Goal: Navigation & Orientation: Find specific page/section

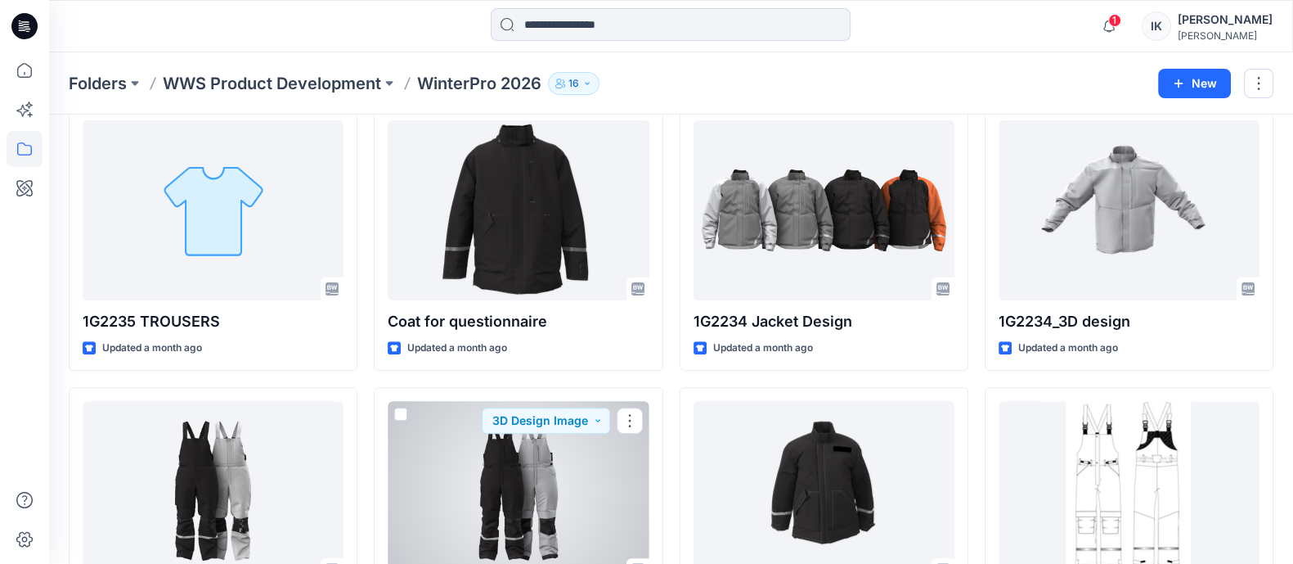
scroll to position [613, 0]
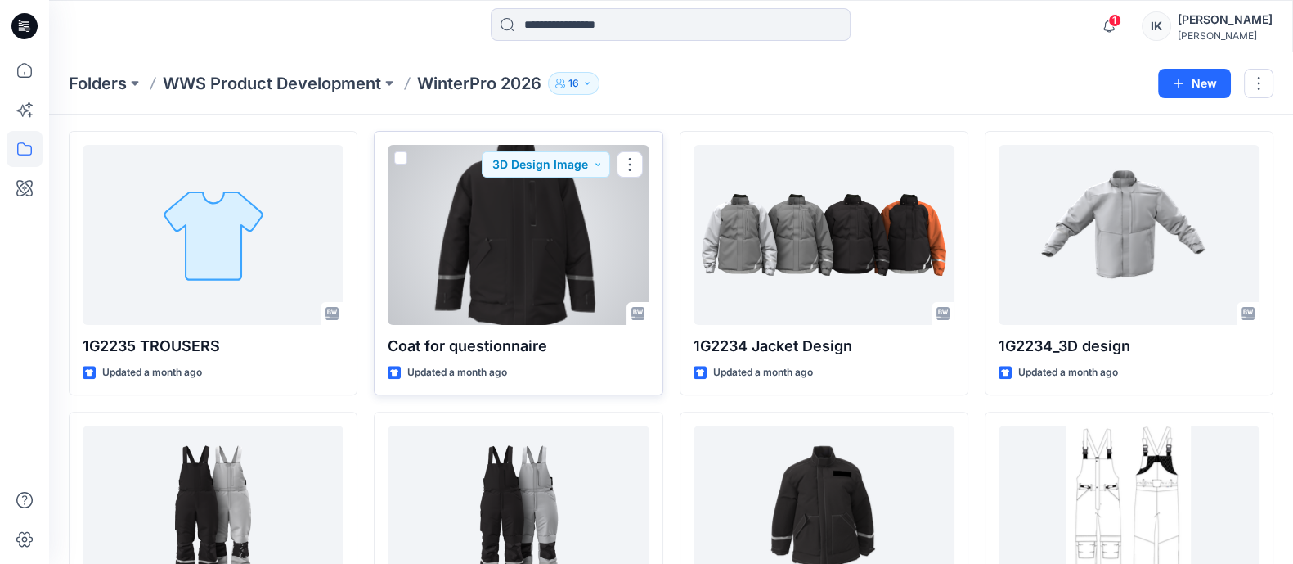
click at [506, 275] on div at bounding box center [518, 235] width 261 height 180
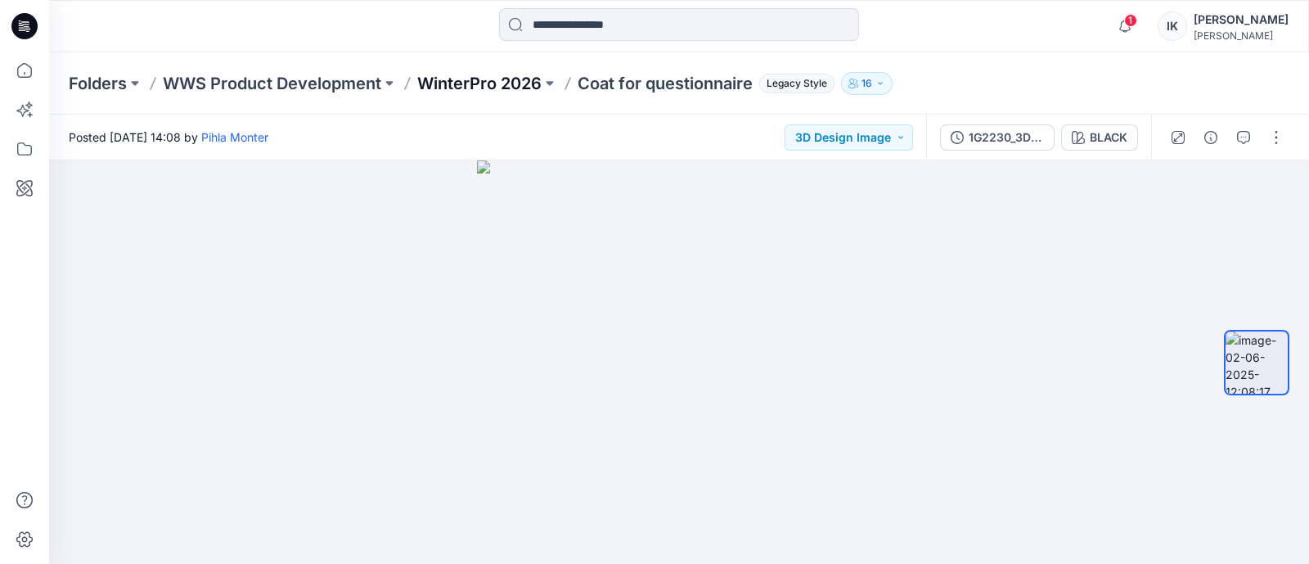
click at [493, 75] on p "WinterPro 2026" at bounding box center [479, 83] width 124 height 23
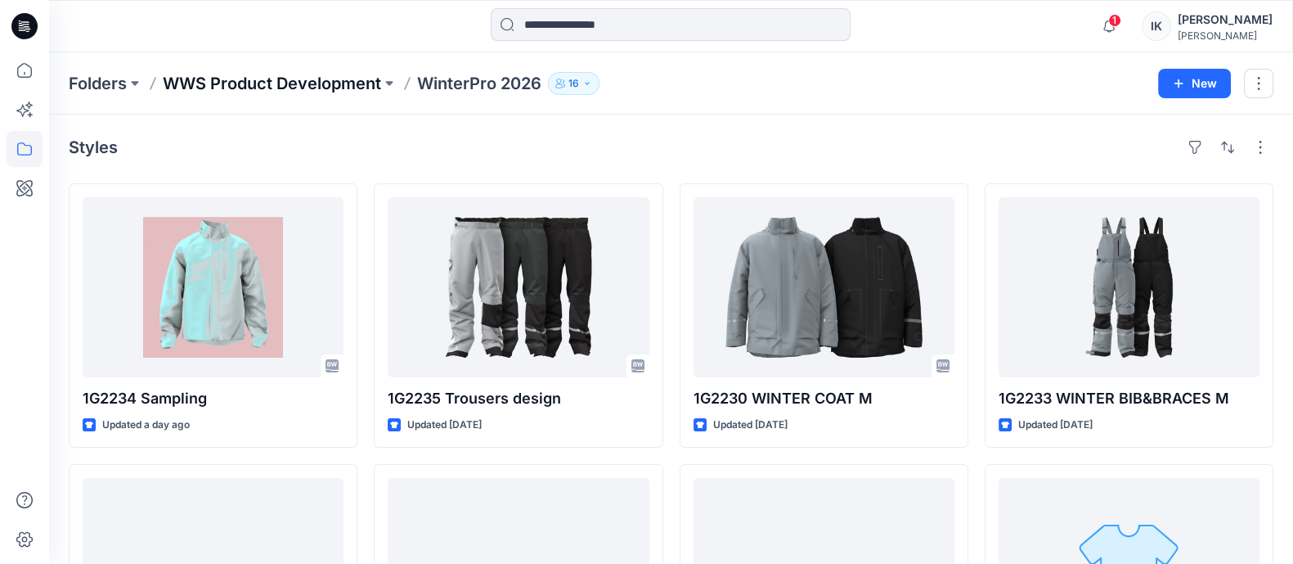
click at [280, 79] on p "WWS Product Development" at bounding box center [272, 83] width 218 height 23
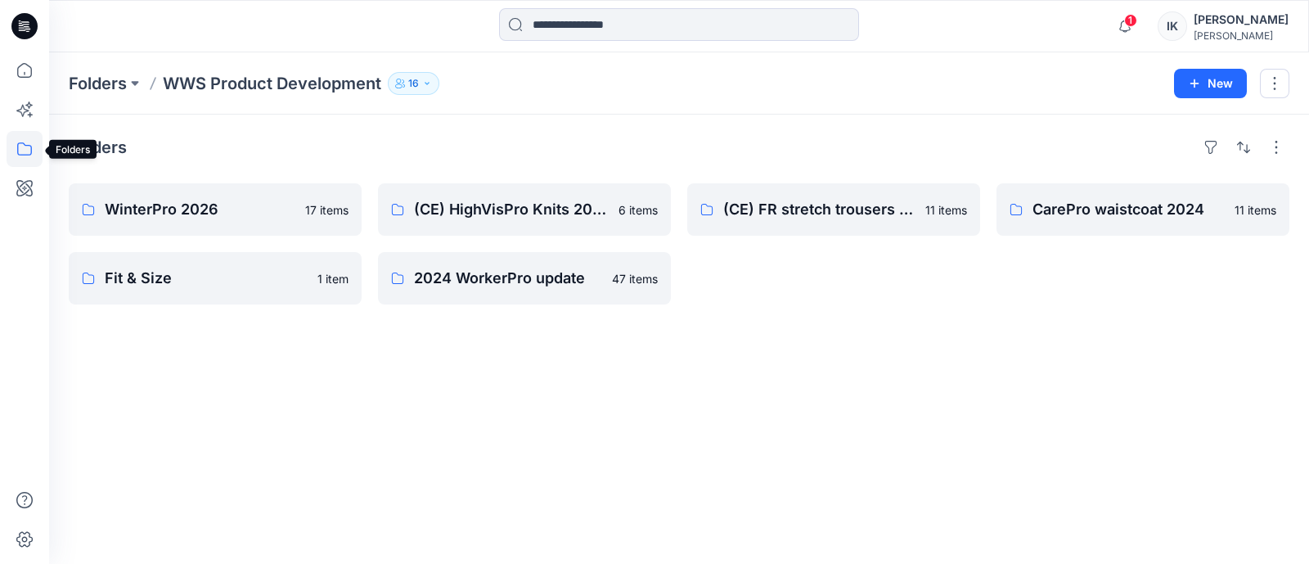
click at [24, 148] on icon at bounding box center [25, 149] width 36 height 36
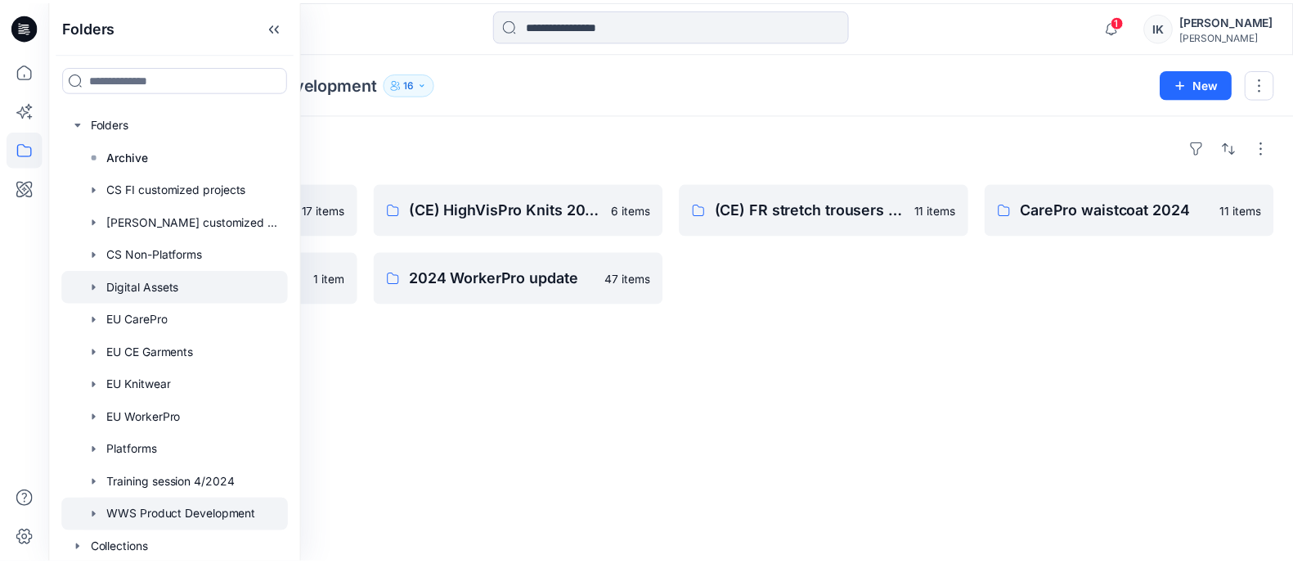
scroll to position [5, 0]
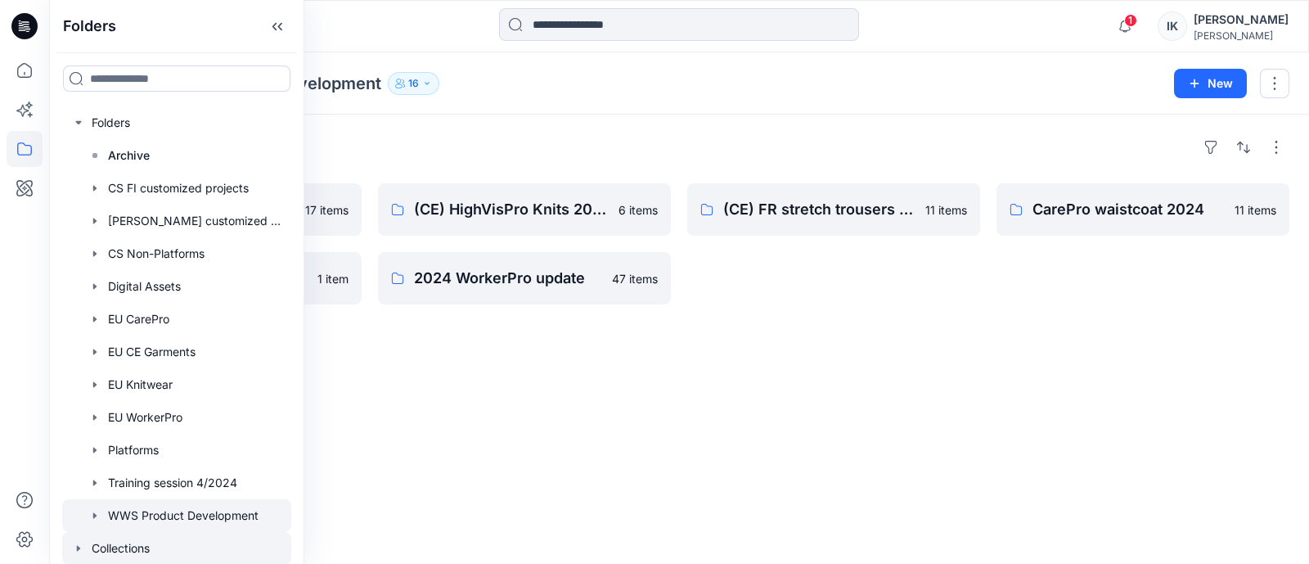
click at [133, 549] on div at bounding box center [176, 548] width 229 height 33
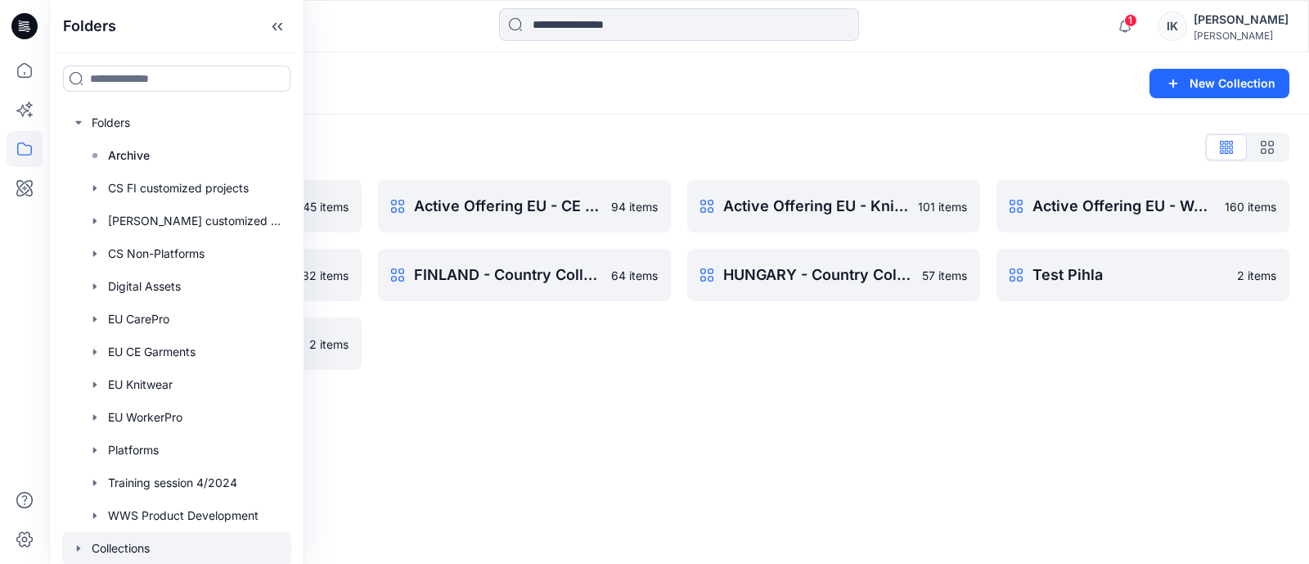
click at [884, 492] on div "Collections New Collection Collections List Active Offering EU - CE Flame Retar…" at bounding box center [679, 307] width 1260 height 511
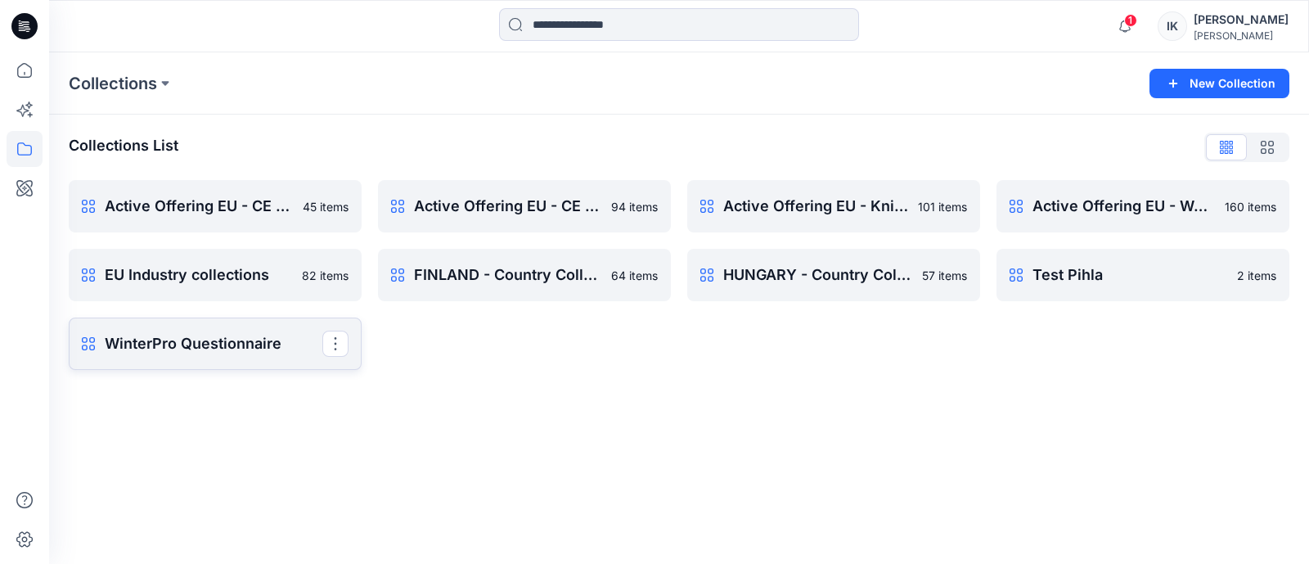
click at [215, 340] on p "WinterPro Questionnaire" at bounding box center [214, 343] width 218 height 23
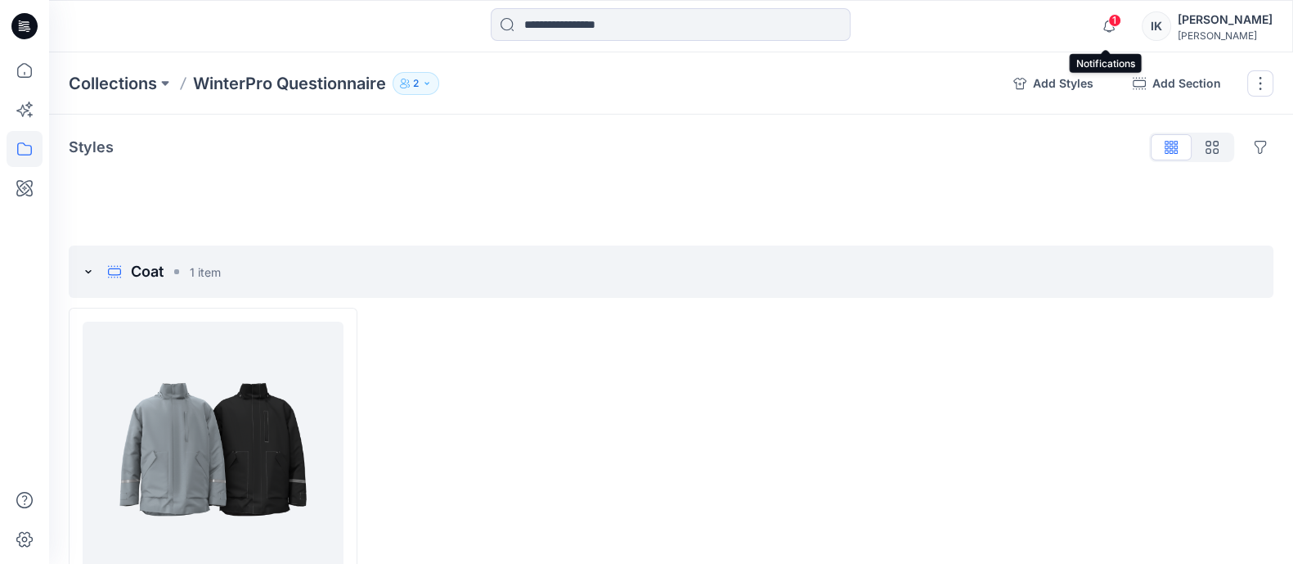
click at [1113, 24] on span "1" at bounding box center [1114, 20] width 13 height 13
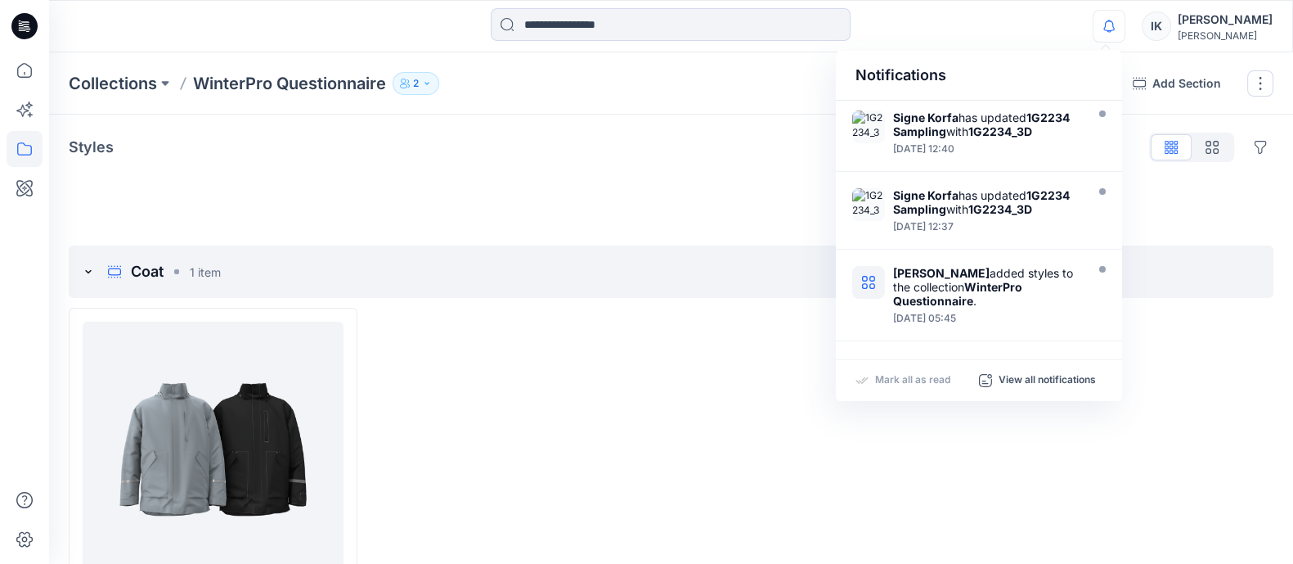
click at [773, 73] on div "Collections WinterPro Questionnaire 2" at bounding box center [535, 83] width 932 height 23
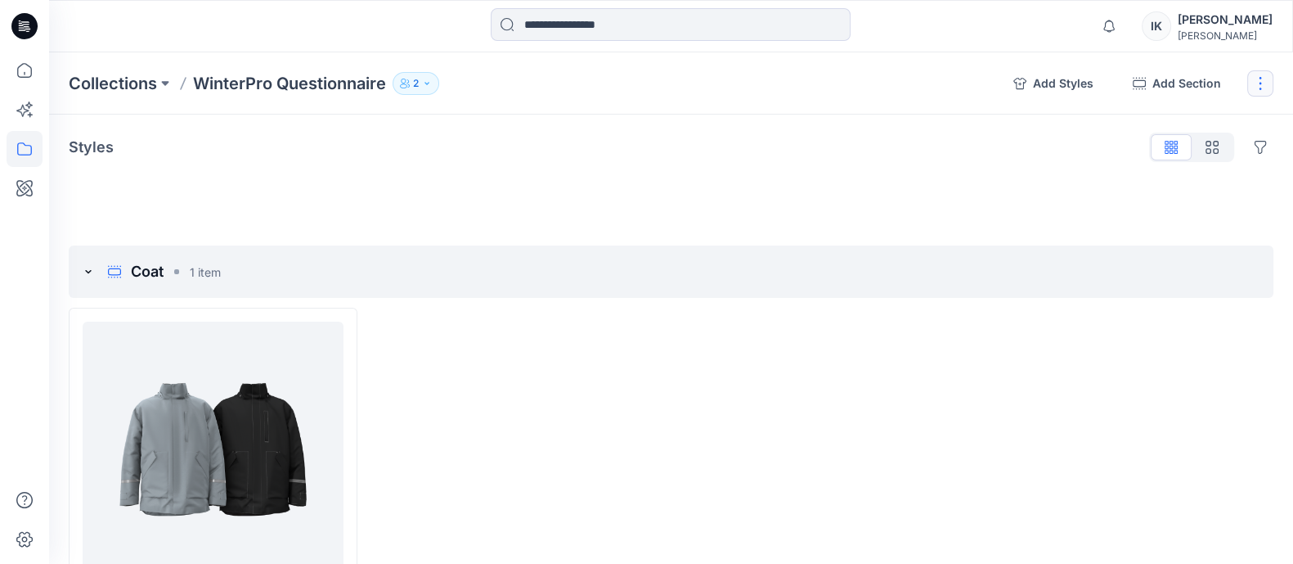
click at [1260, 83] on button "button" at bounding box center [1261, 83] width 26 height 26
click at [430, 83] on icon "button" at bounding box center [427, 84] width 10 height 10
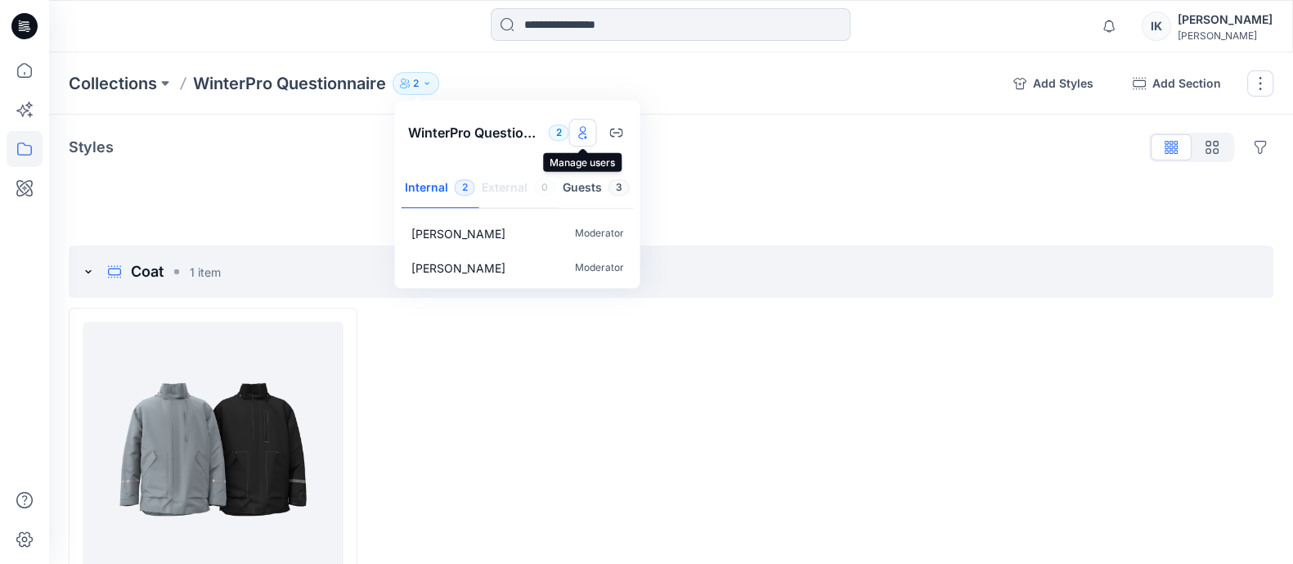
click at [580, 132] on icon "Manage users" at bounding box center [583, 132] width 13 height 13
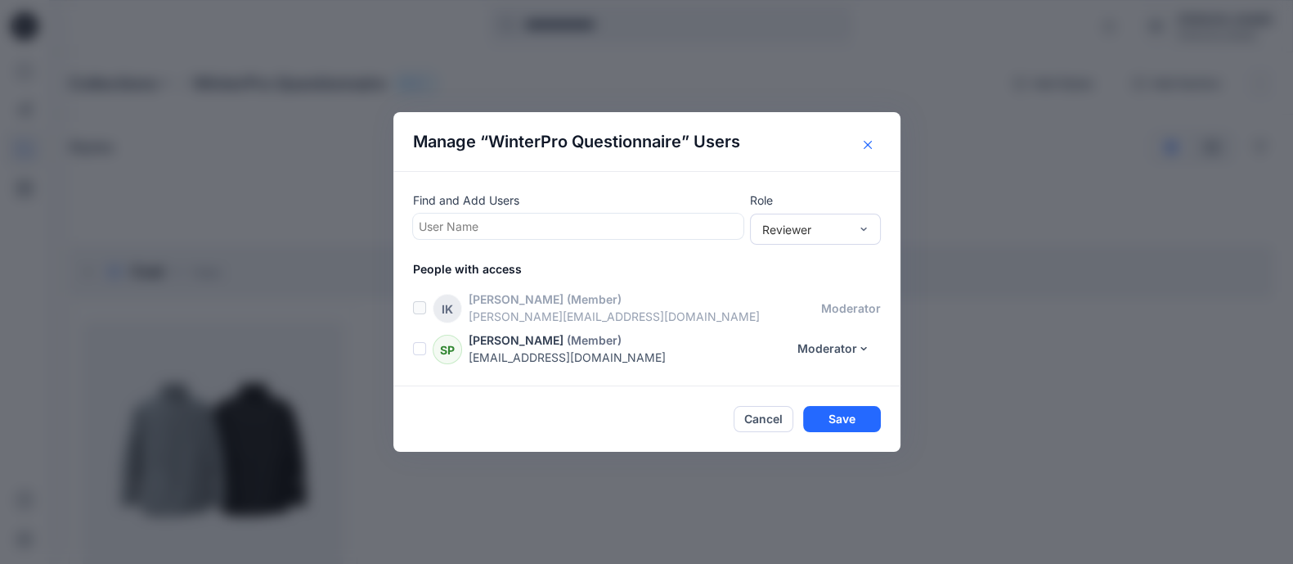
click at [872, 141] on icon "Close" at bounding box center [868, 145] width 8 height 8
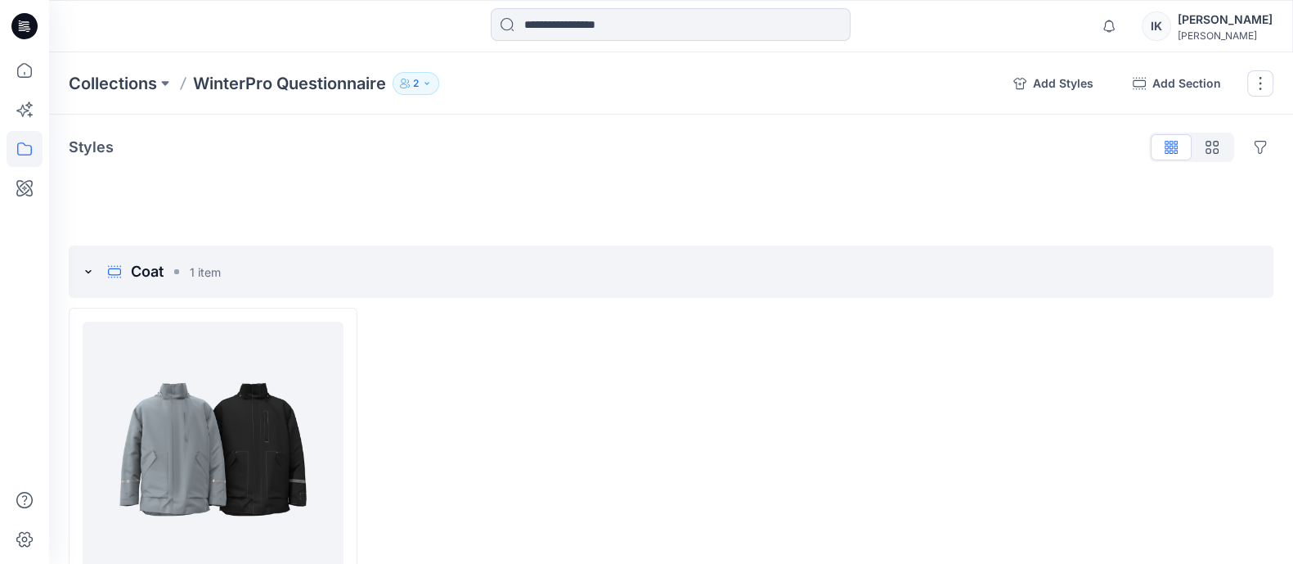
click at [425, 81] on icon "button" at bounding box center [427, 84] width 10 height 10
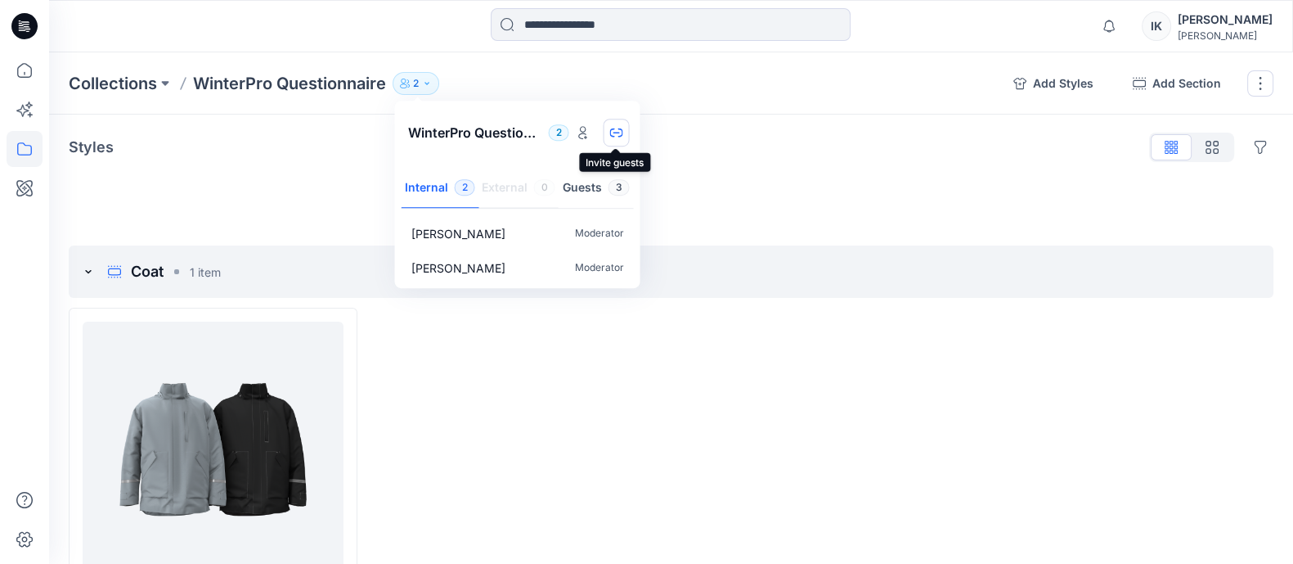
click at [618, 130] on icon "button" at bounding box center [616, 132] width 13 height 13
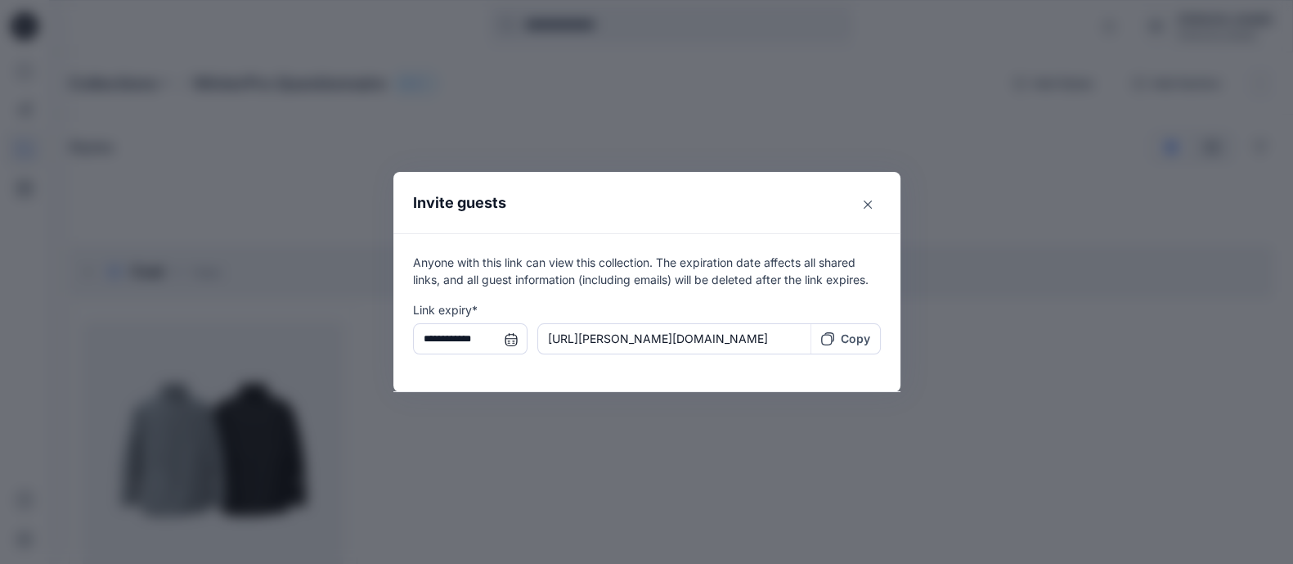
click at [462, 333] on input "**********" at bounding box center [470, 338] width 115 height 31
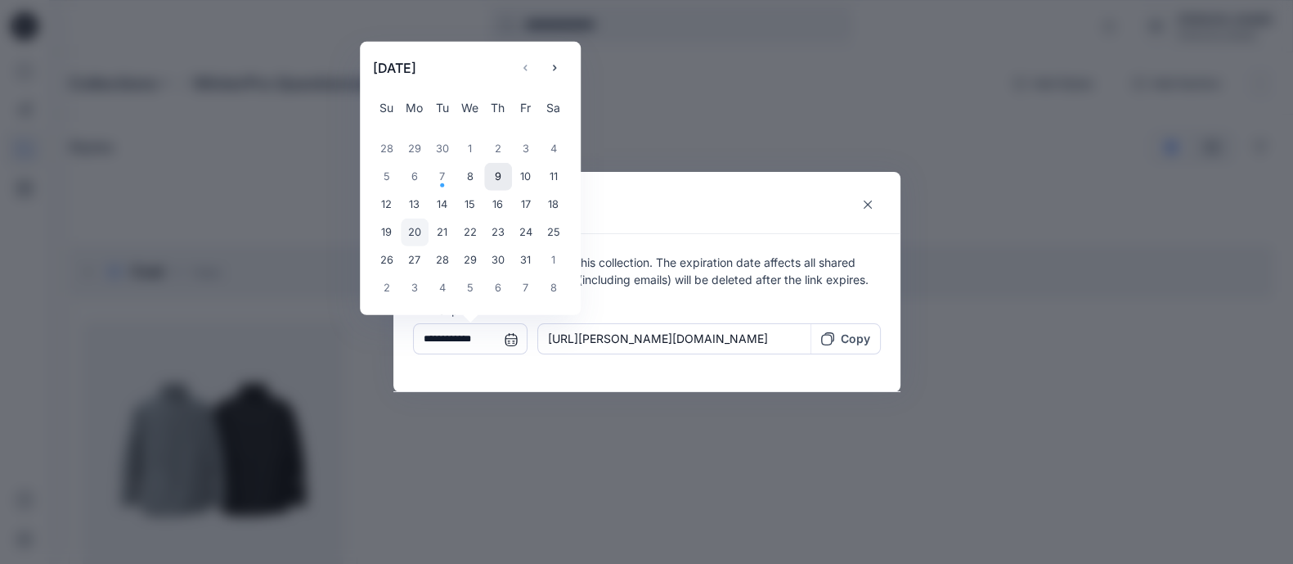
click at [425, 235] on div "20" at bounding box center [415, 232] width 28 height 28
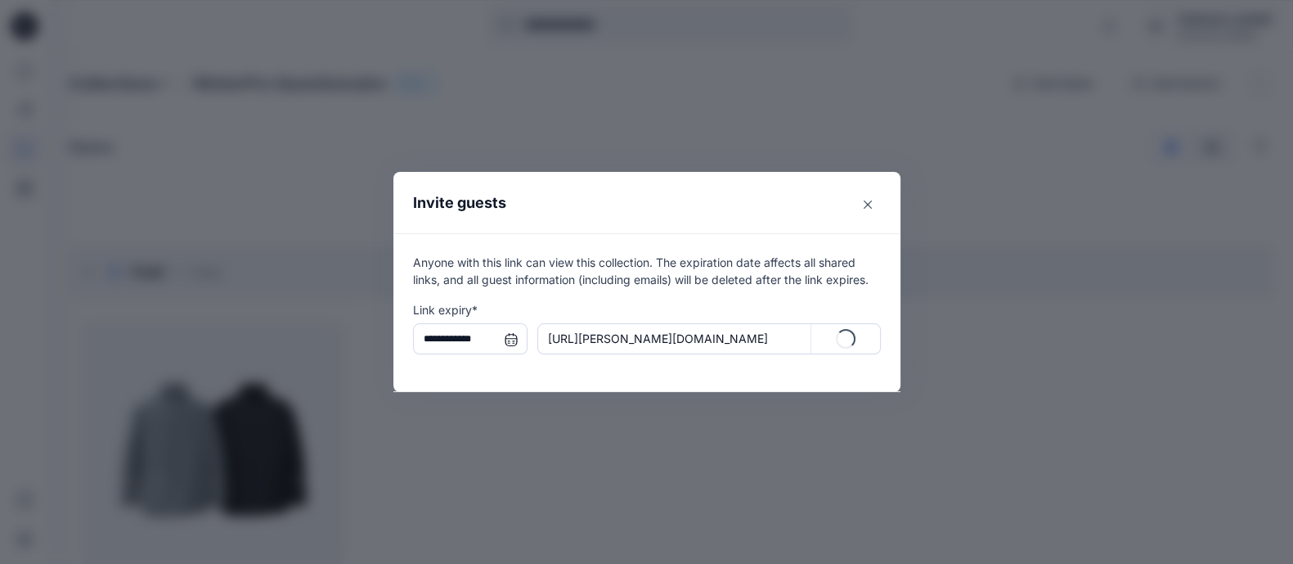
type input "**********"
click at [876, 199] on button "Close" at bounding box center [868, 204] width 26 height 26
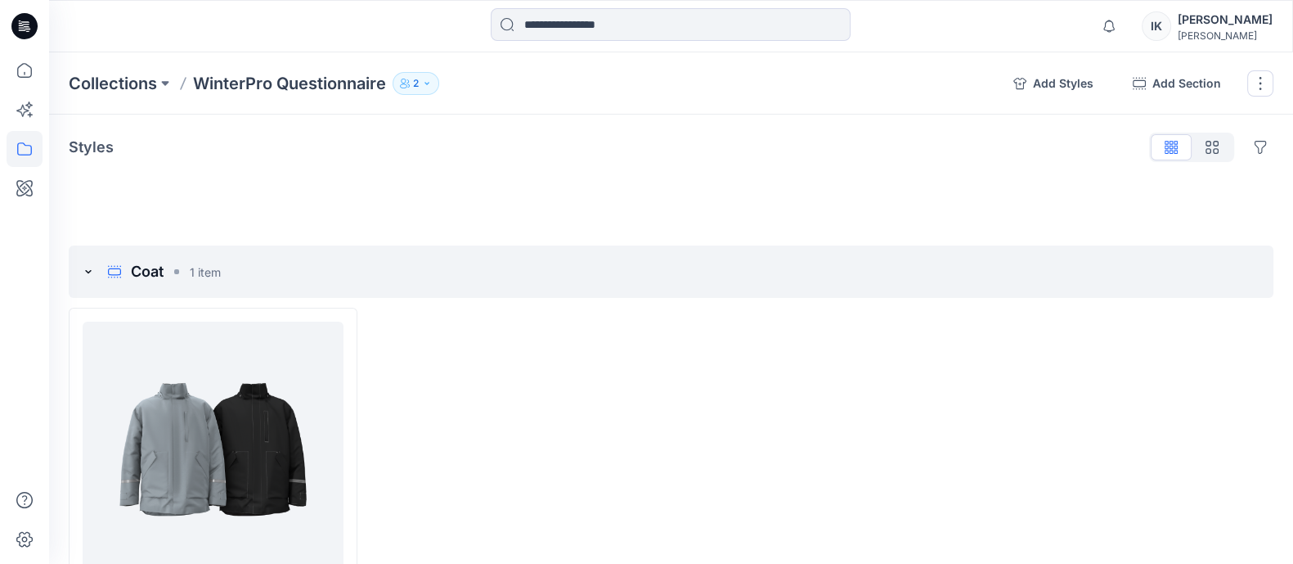
click at [429, 82] on icon "button" at bounding box center [427, 84] width 10 height 10
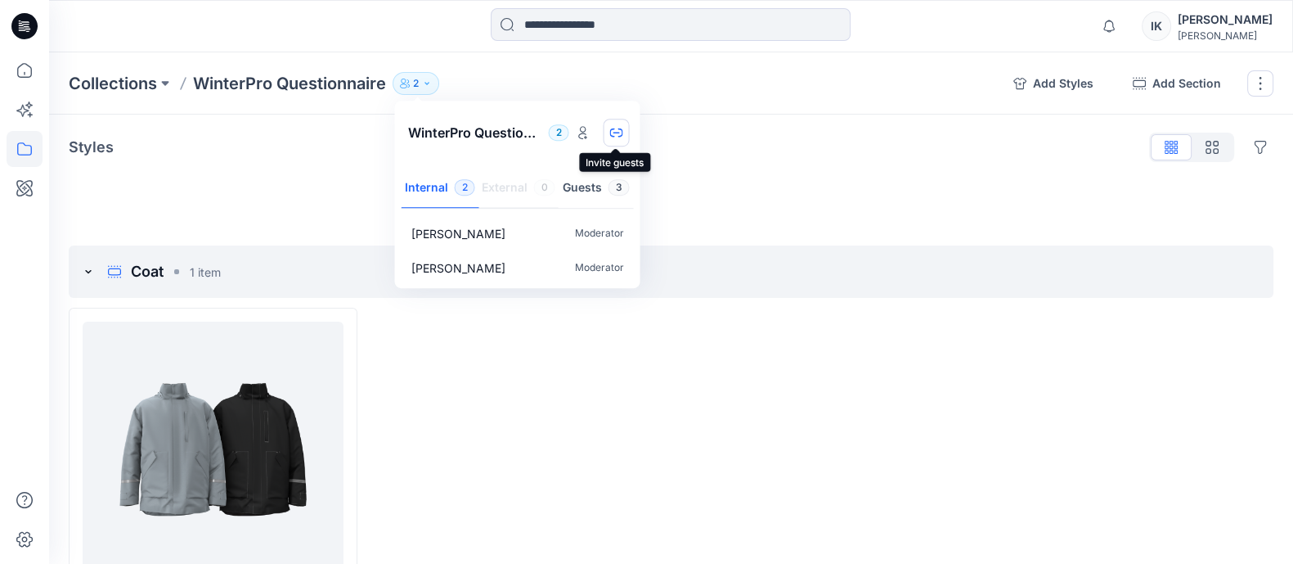
click at [611, 133] on icon "button" at bounding box center [616, 132] width 13 height 13
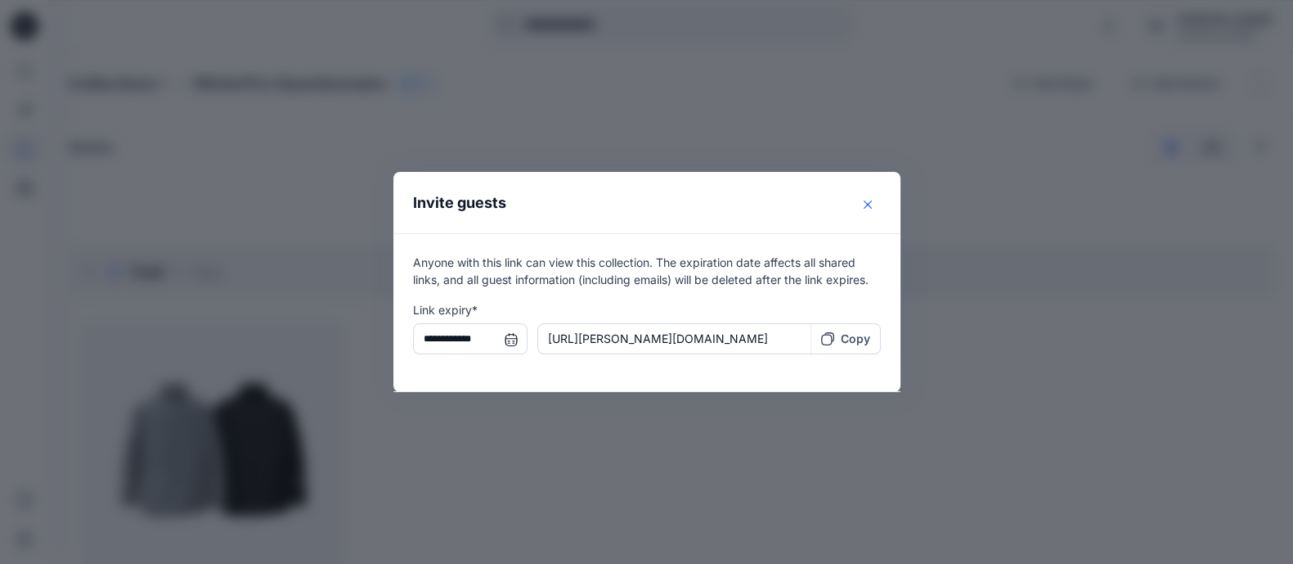
click at [872, 198] on button "Close" at bounding box center [868, 204] width 26 height 26
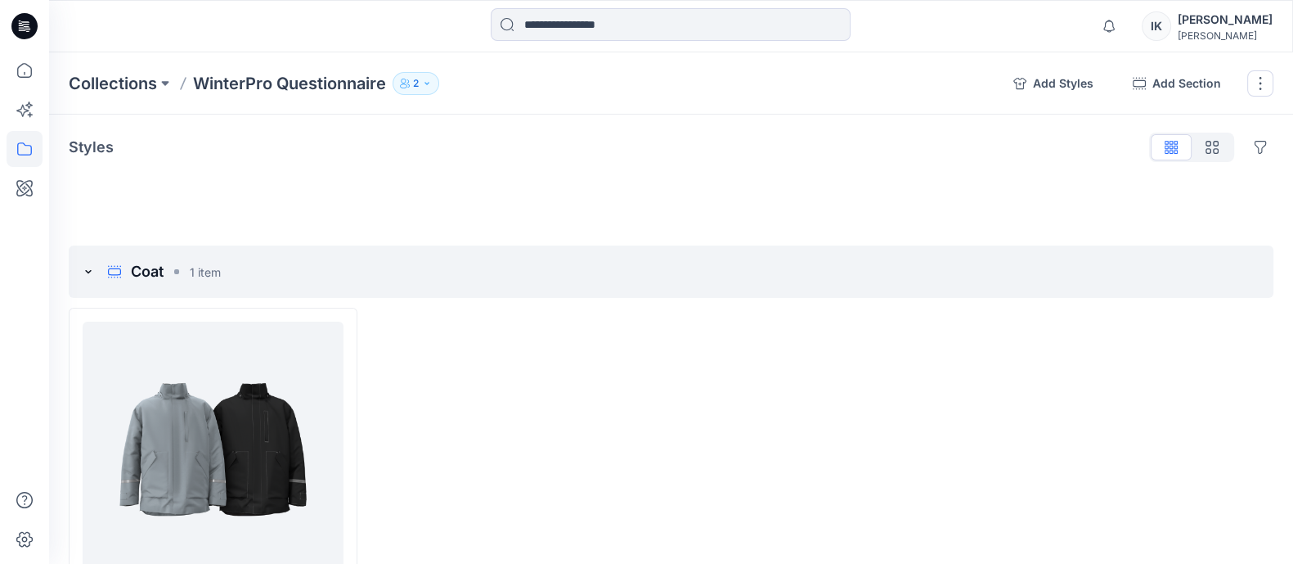
click at [429, 83] on icon "button" at bounding box center [427, 83] width 4 height 2
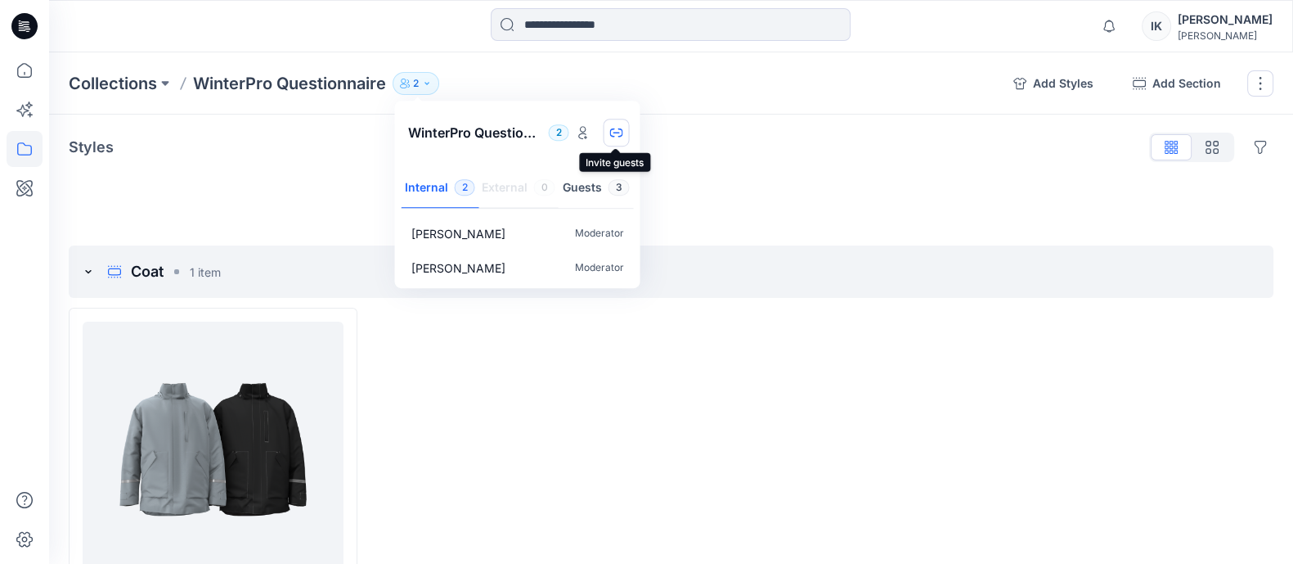
click at [610, 133] on icon "button" at bounding box center [616, 132] width 13 height 9
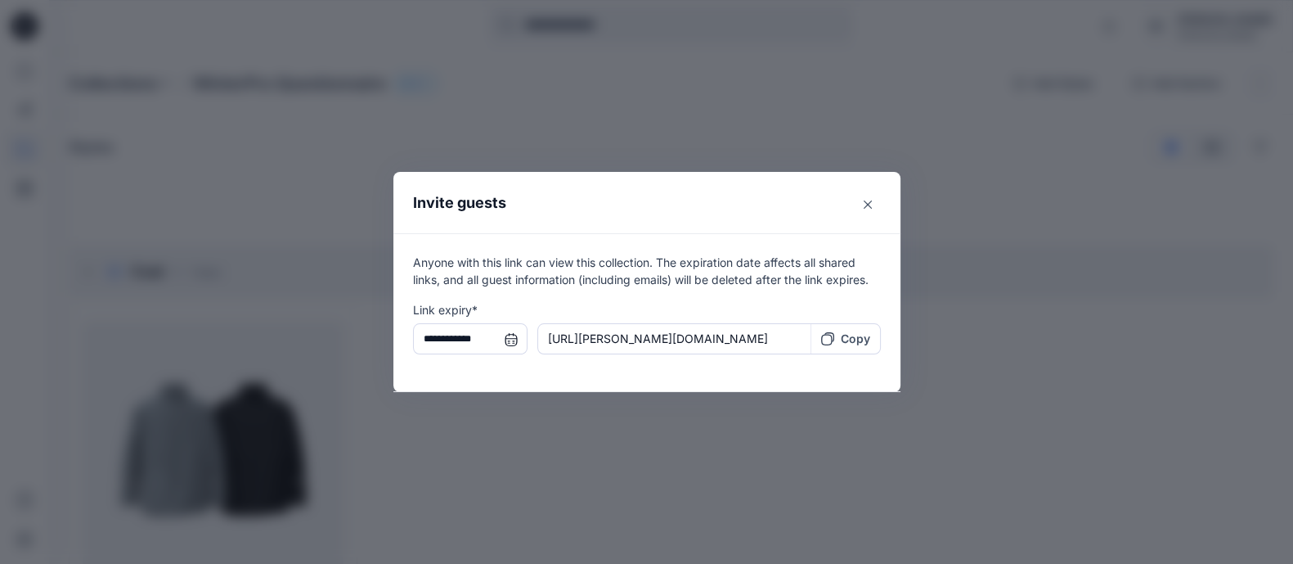
click at [519, 338] on input "**********" at bounding box center [470, 338] width 115 height 31
click at [1019, 344] on div "**********" at bounding box center [646, 282] width 1293 height 564
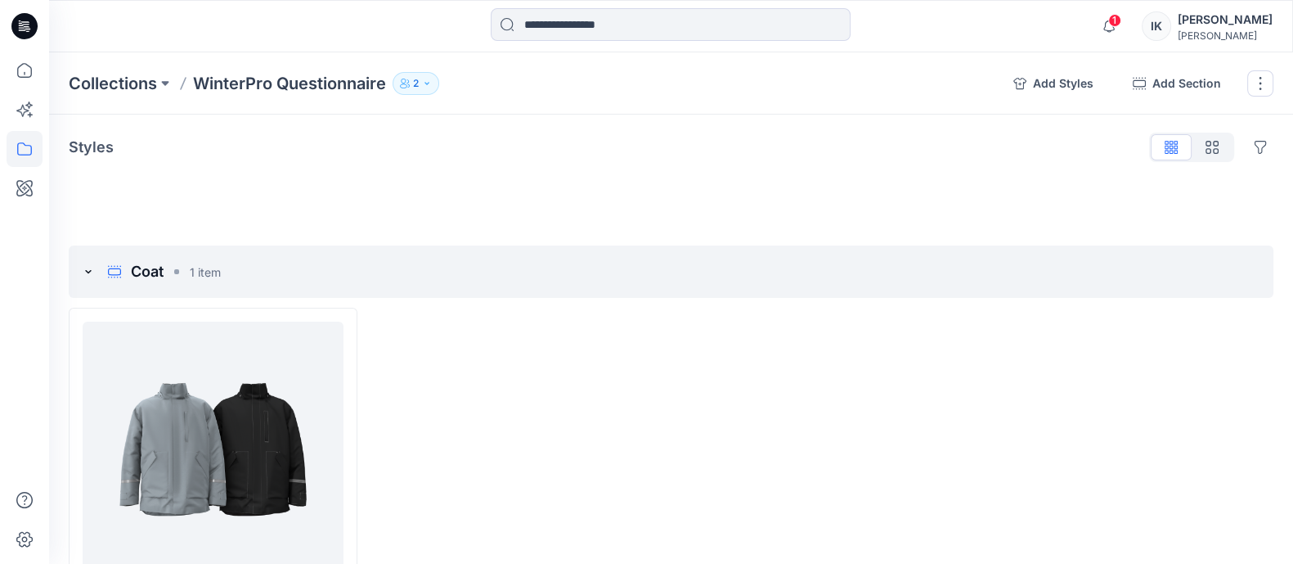
click at [429, 83] on icon "button" at bounding box center [427, 83] width 4 height 2
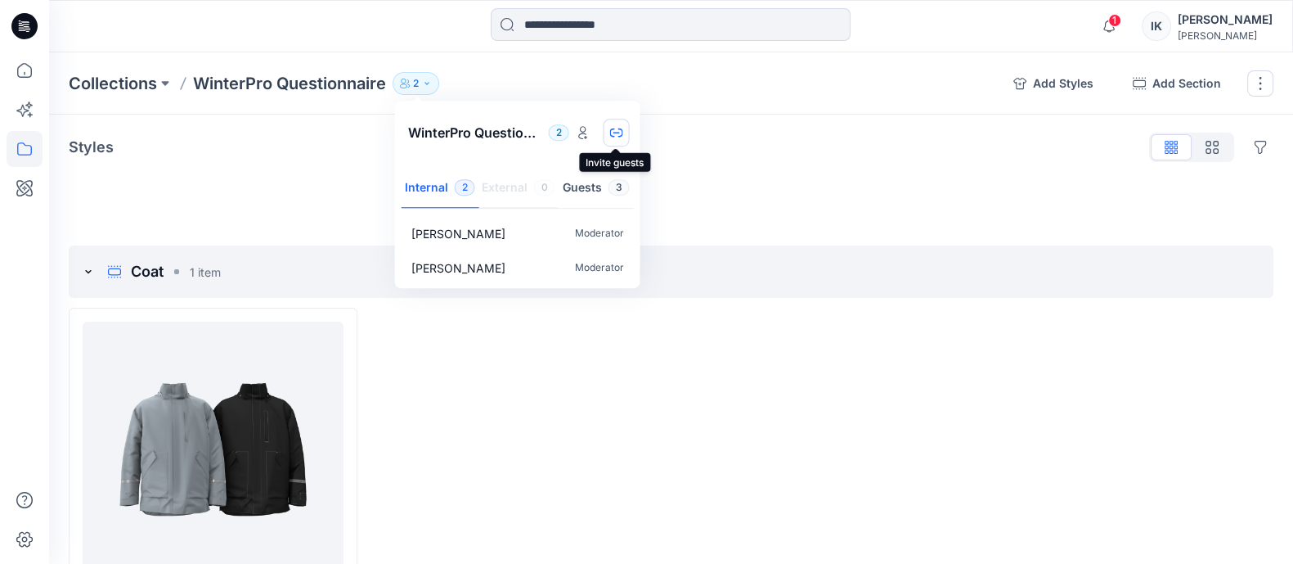
click at [617, 129] on icon "button" at bounding box center [616, 132] width 13 height 13
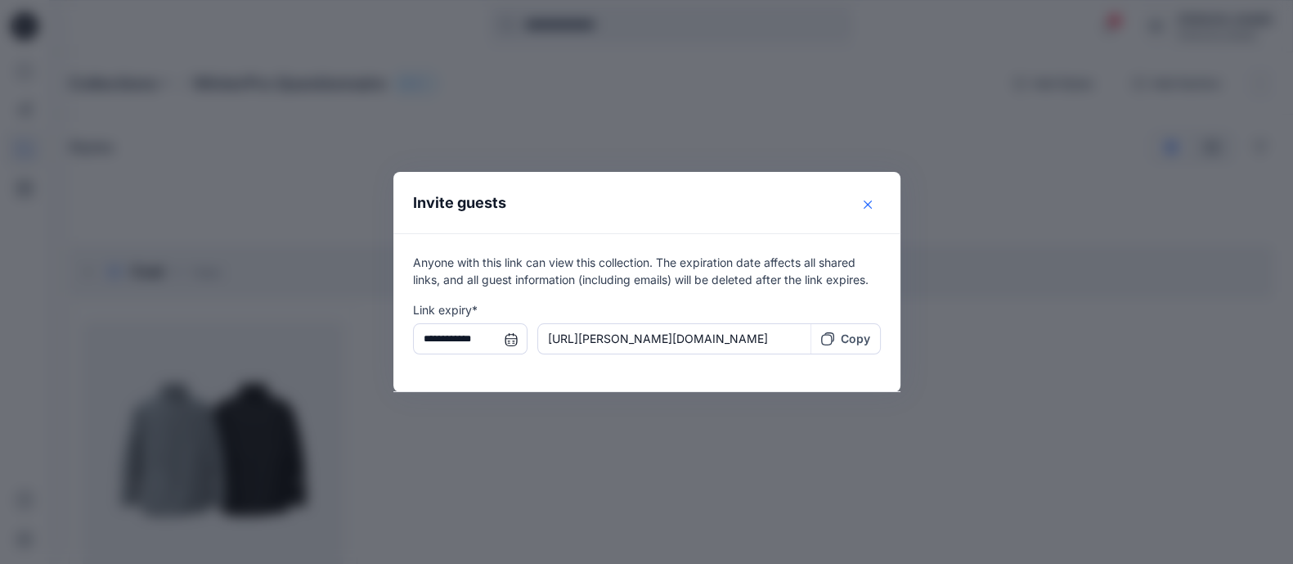
click at [872, 200] on icon "Close" at bounding box center [868, 204] width 8 height 8
